Goal: Task Accomplishment & Management: Manage account settings

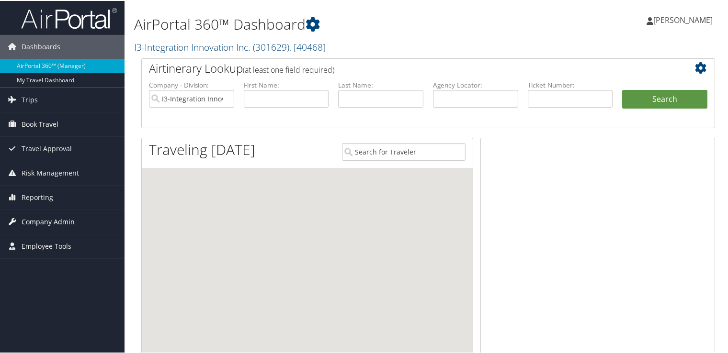
click at [38, 216] on span "Company Admin" at bounding box center [48, 221] width 53 height 24
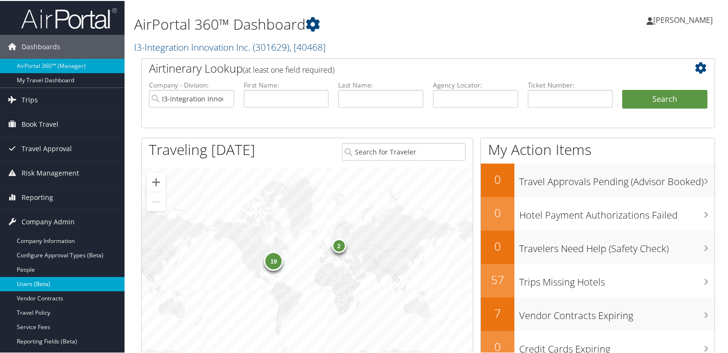
click at [47, 282] on link "Users (Beta)" at bounding box center [62, 283] width 124 height 14
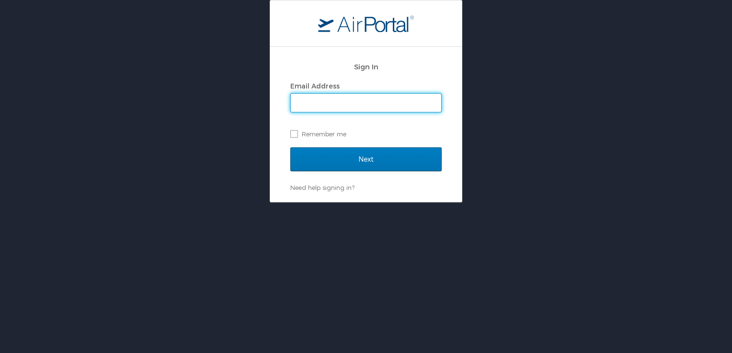
click at [396, 106] on input "Email Address" at bounding box center [366, 103] width 150 height 18
type input "Password121187@"
click at [290, 147] on input "Next" at bounding box center [365, 159] width 151 height 24
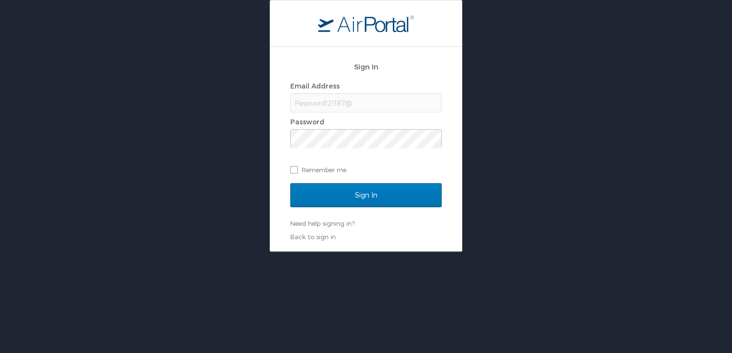
click at [560, 67] on div "Sign In Email Address Password121187@ Password Remember me Sign In Need help si…" at bounding box center [366, 126] width 732 height 252
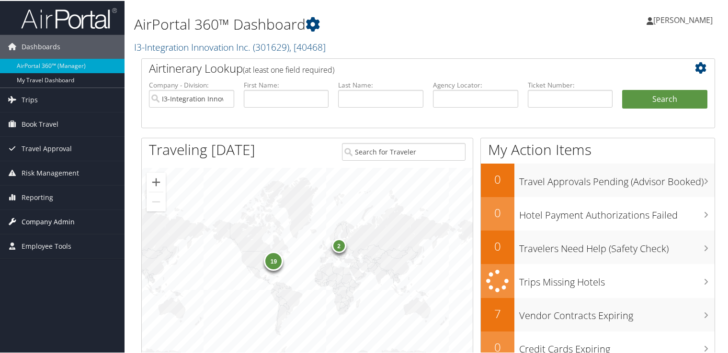
click at [38, 217] on span "Company Admin" at bounding box center [48, 221] width 53 height 24
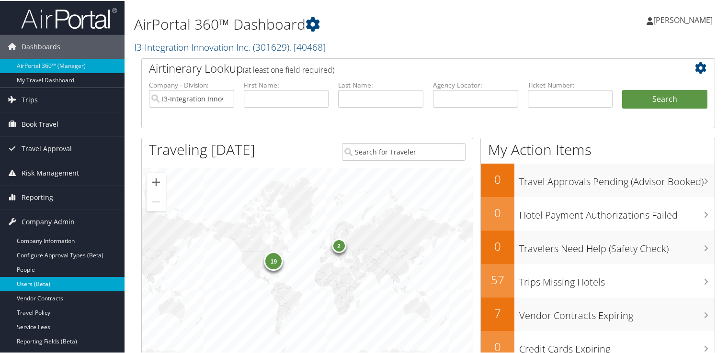
click at [40, 282] on link "Users (Beta)" at bounding box center [62, 283] width 124 height 14
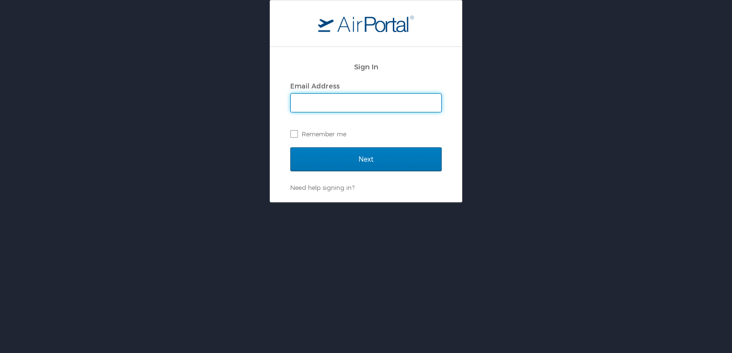
click at [0, 353] on com-1password-button at bounding box center [0, 353] width 0 height 0
type input "[PERSON_NAME][EMAIL_ADDRESS][PERSON_NAME][DOMAIN_NAME]"
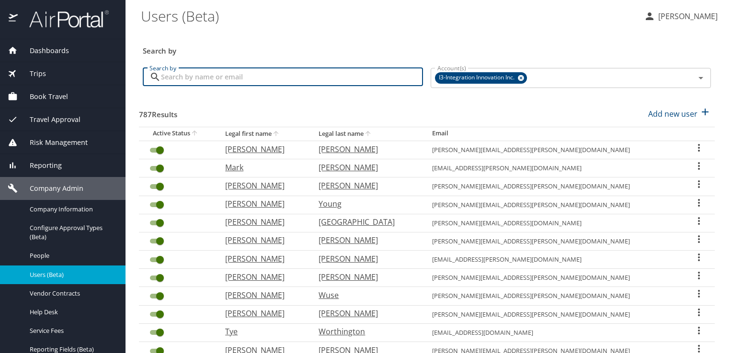
click at [224, 77] on input "Search by" at bounding box center [292, 77] width 262 height 18
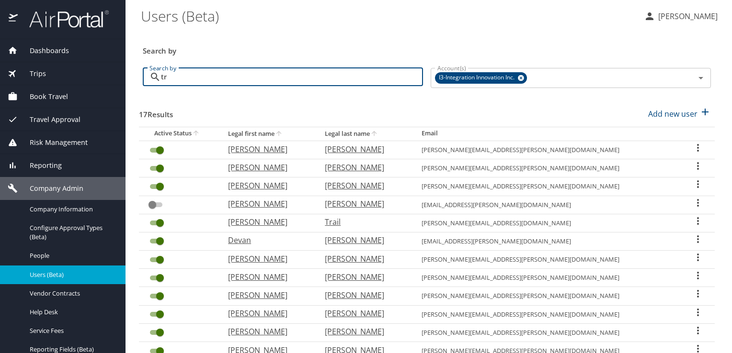
type input "t"
checkbox input "true"
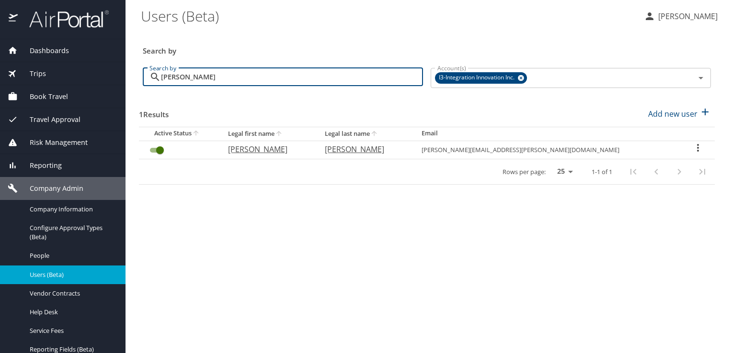
type input "[PERSON_NAME]"
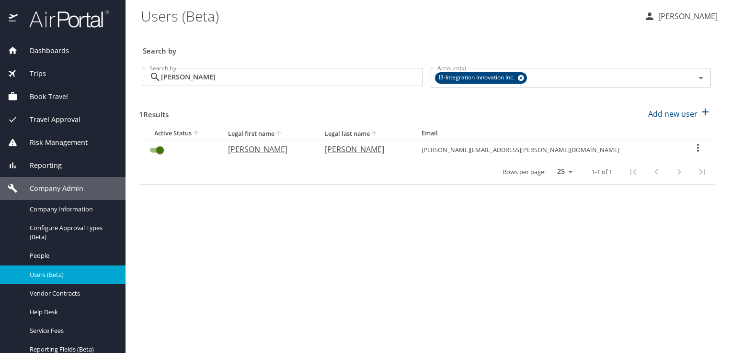
click at [693, 146] on icon "User Search Table" at bounding box center [697, 147] width 11 height 11
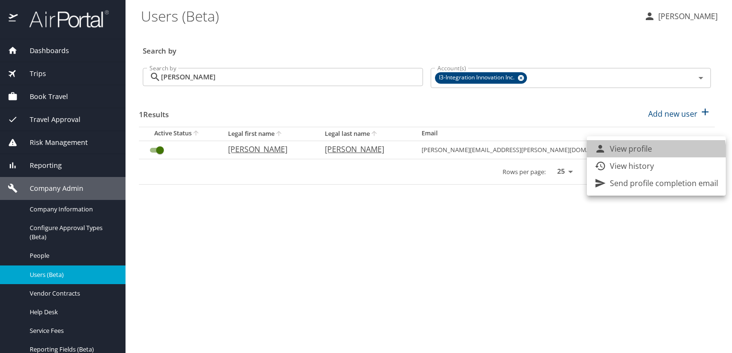
click at [644, 154] on p "View profile" at bounding box center [630, 148] width 42 height 11
select select "US"
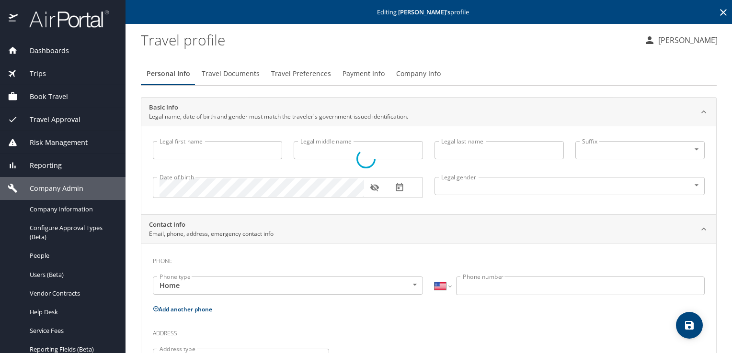
type input "[PERSON_NAME]"
type input "Corker"
type input "[PERSON_NAME]"
type input "[DEMOGRAPHIC_DATA]"
type input "[PERSON_NAME]"
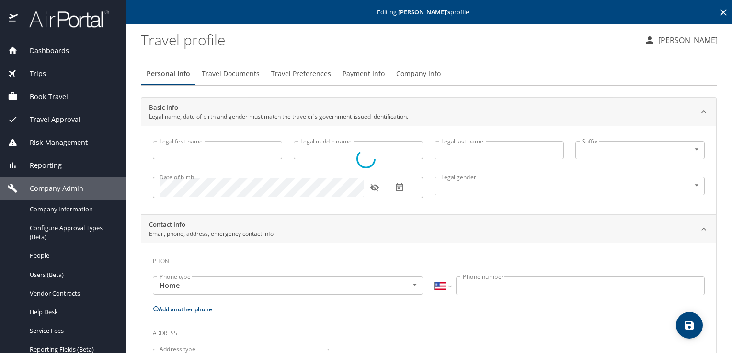
type input "[PERSON_NAME]"
select select "UG"
type input "6841672"
select select "US"
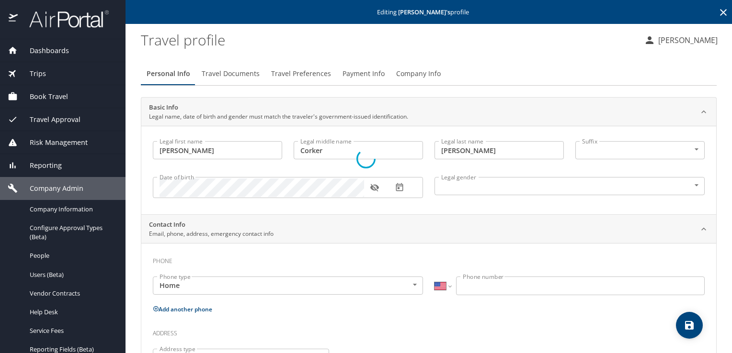
select select "UG"
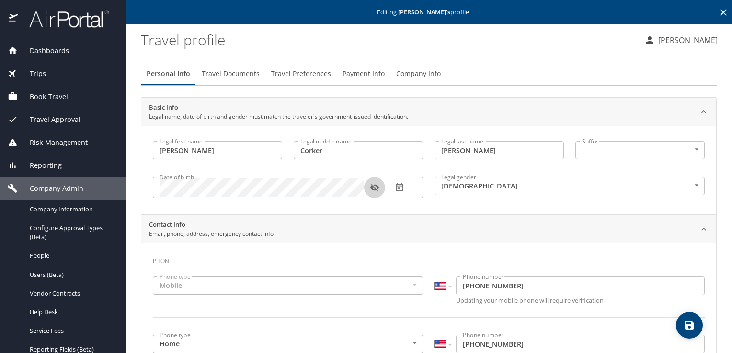
click at [370, 189] on icon "button" at bounding box center [375, 188] width 10 height 10
